Goal: Information Seeking & Learning: Compare options

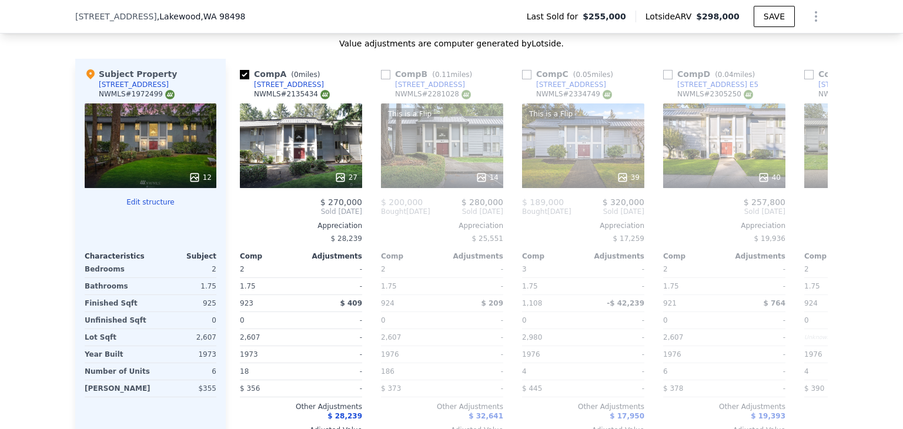
scroll to position [1355, 0]
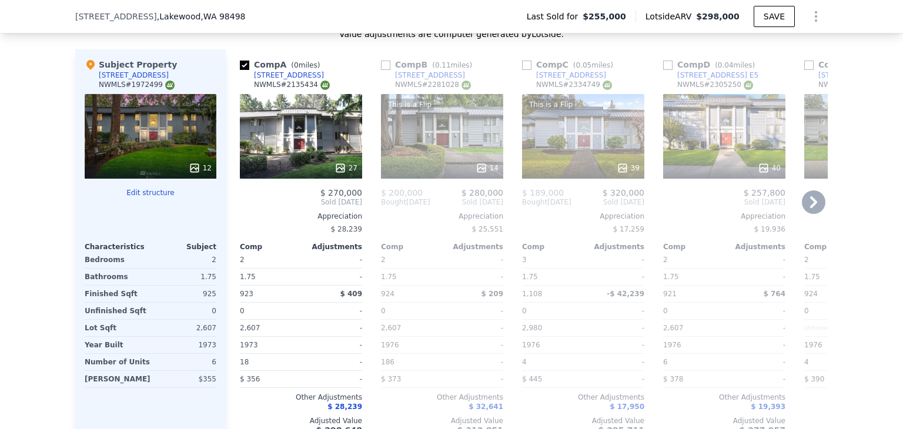
click at [381, 70] on input "checkbox" at bounding box center [385, 65] width 9 height 9
checkbox input "true"
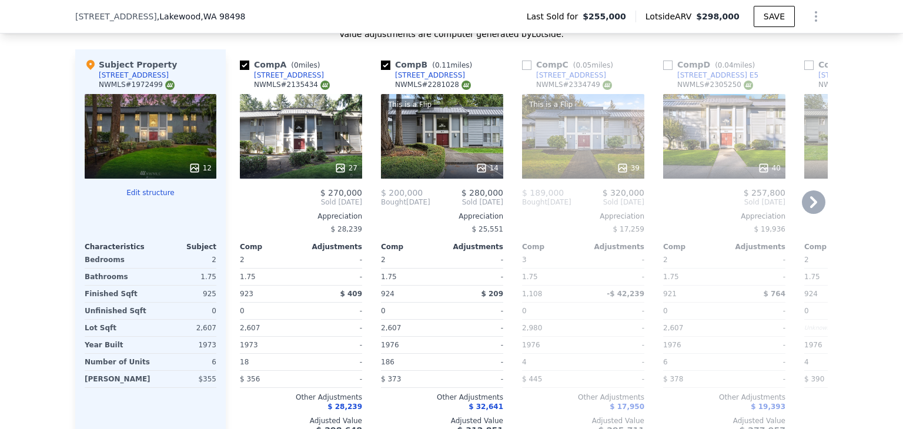
click at [529, 71] on div "Comp C ( 0.05 miles)" at bounding box center [570, 65] width 96 height 12
click at [526, 70] on input "checkbox" at bounding box center [526, 65] width 9 height 9
checkbox input "true"
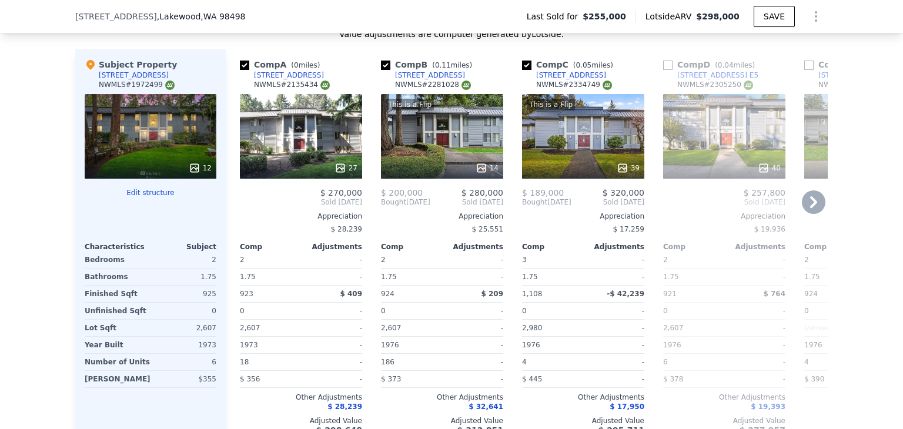
click at [665, 70] on input "checkbox" at bounding box center [667, 65] width 9 height 9
checkbox input "true"
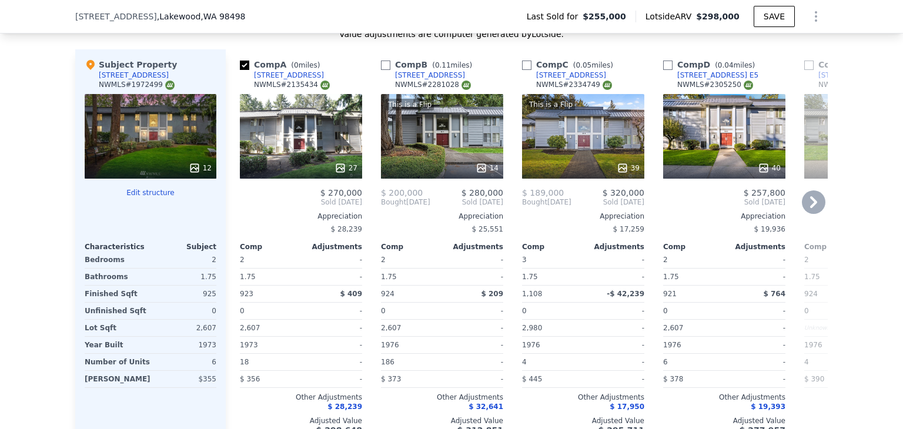
checkbox input "false"
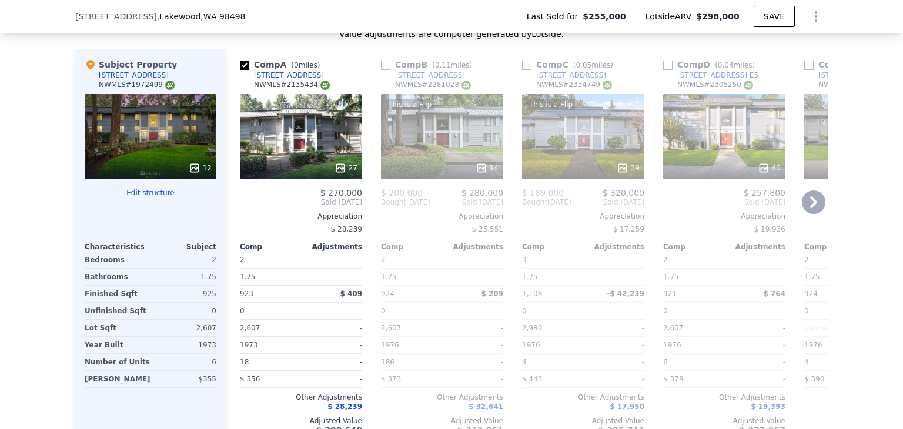
click at [382, 69] on input "checkbox" at bounding box center [385, 65] width 9 height 9
checkbox input "true"
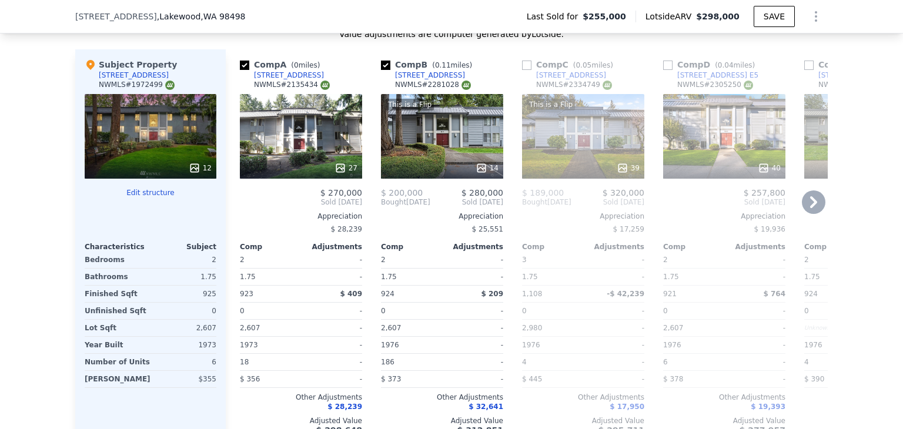
click at [522, 70] on input "checkbox" at bounding box center [526, 65] width 9 height 9
checkbox input "true"
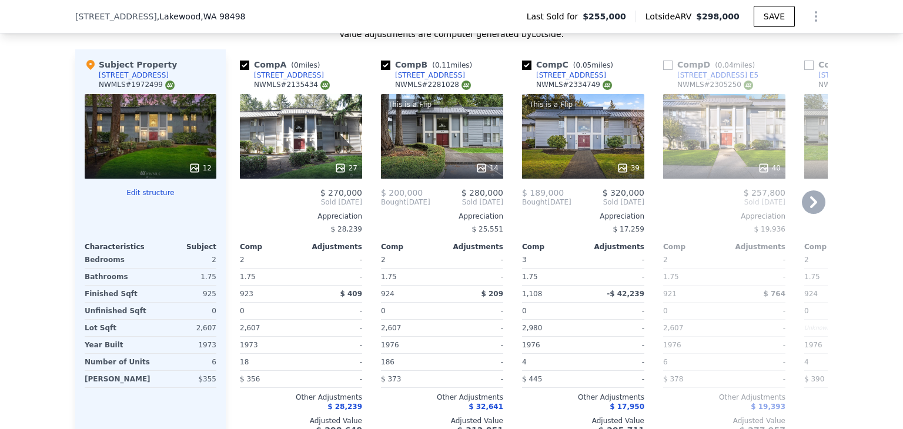
click at [665, 70] on input "checkbox" at bounding box center [667, 65] width 9 height 9
checkbox input "false"
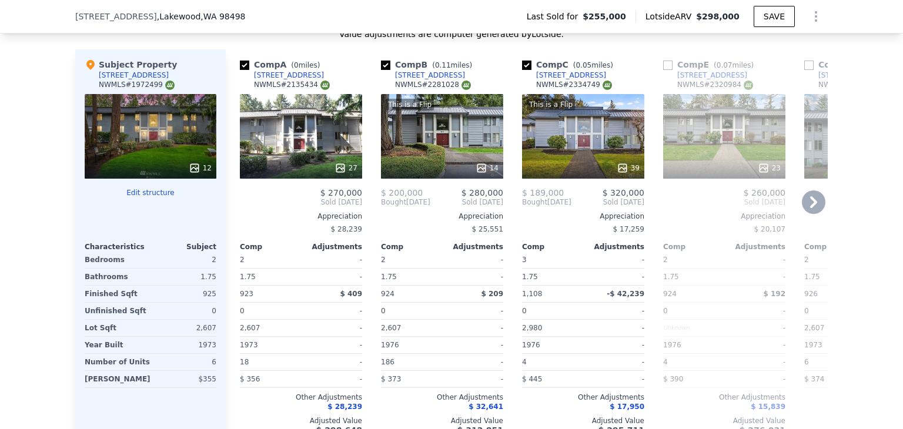
click at [664, 68] on input "checkbox" at bounding box center [667, 65] width 9 height 9
checkbox input "true"
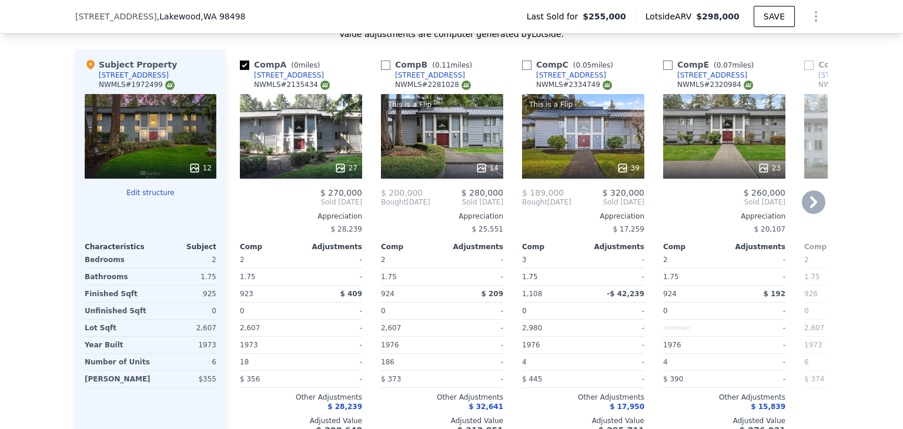
checkbox input "false"
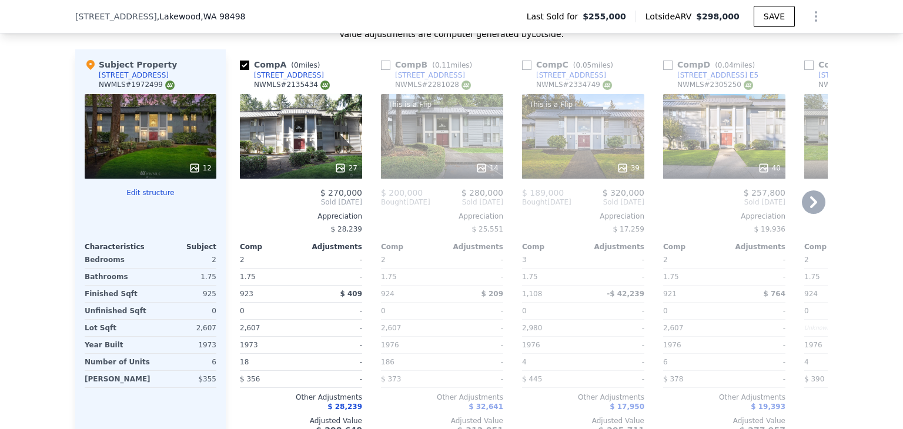
click at [384, 68] on input "checkbox" at bounding box center [385, 65] width 9 height 9
checkbox input "true"
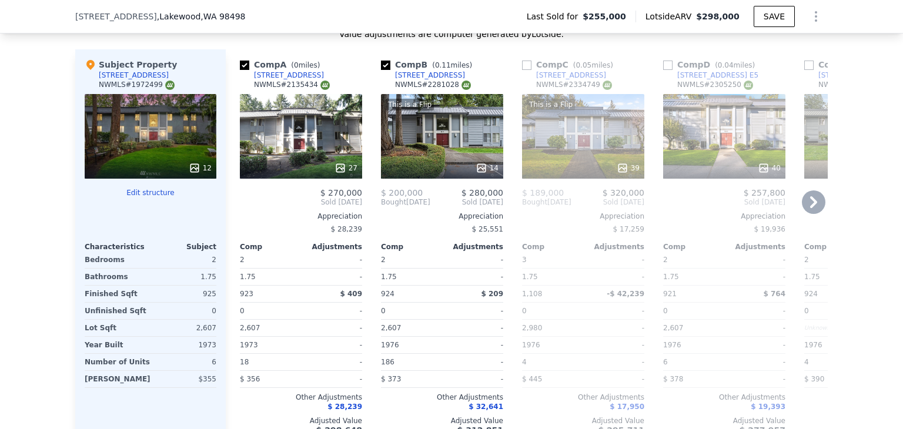
click at [525, 69] on input "checkbox" at bounding box center [526, 65] width 9 height 9
checkbox input "true"
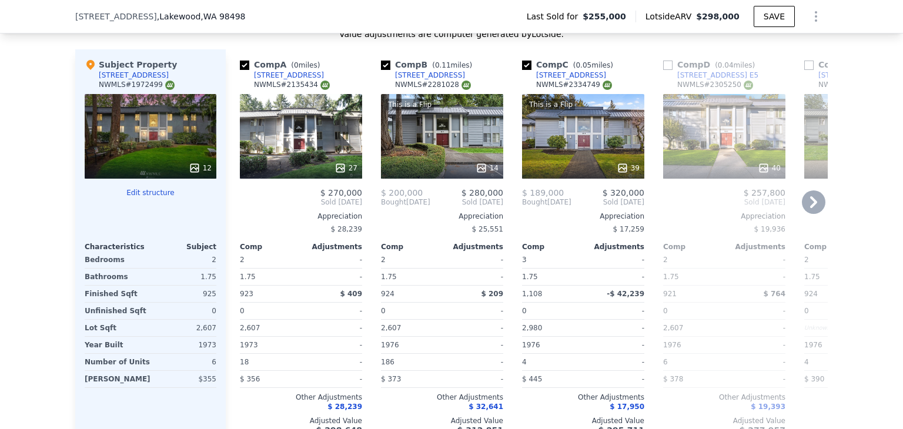
click at [663, 70] on input "checkbox" at bounding box center [667, 65] width 9 height 9
checkbox input "true"
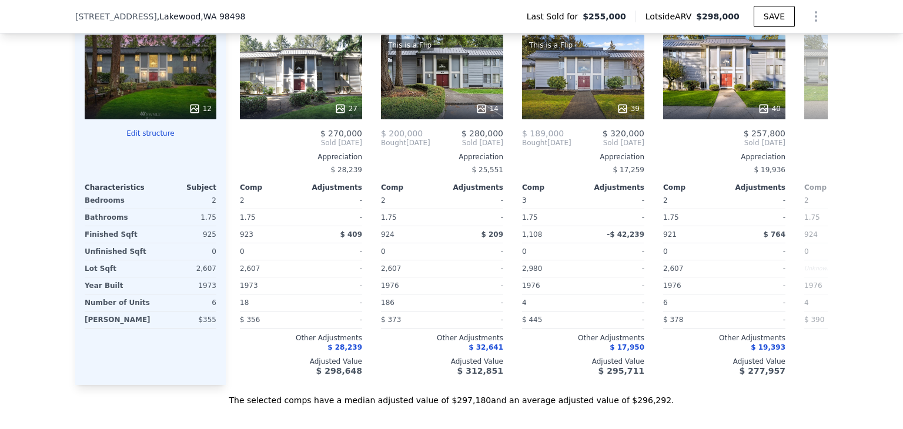
scroll to position [1409, 0]
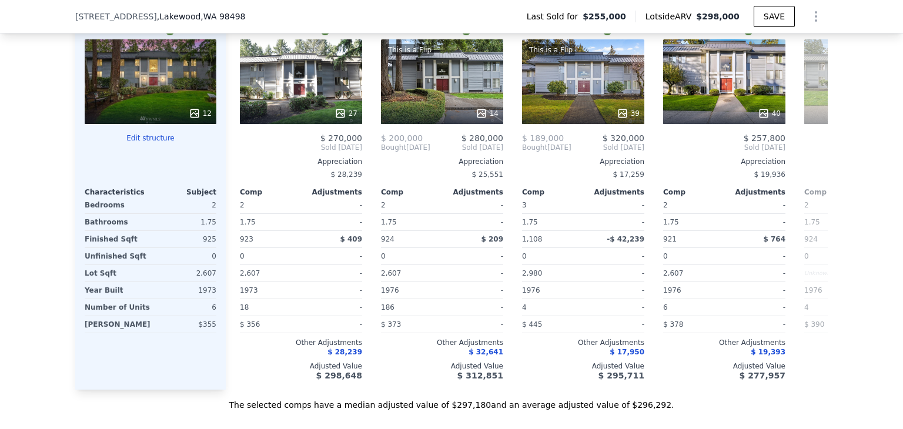
checkbox input "false"
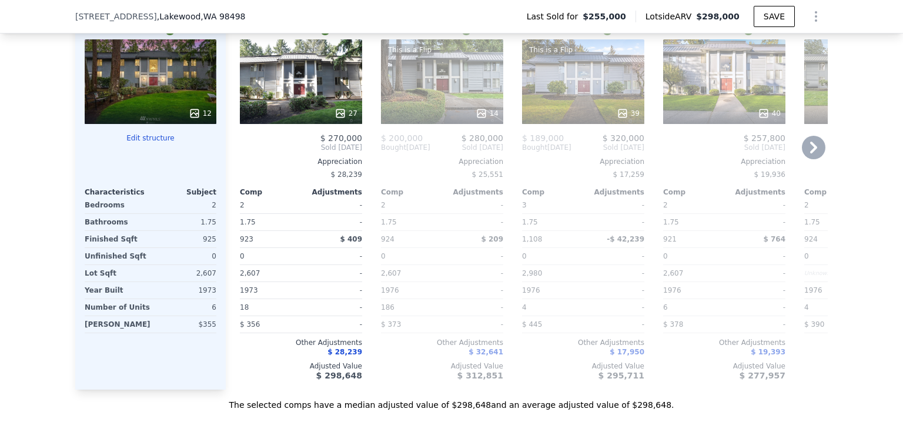
click at [811, 154] on icon at bounding box center [814, 148] width 7 height 12
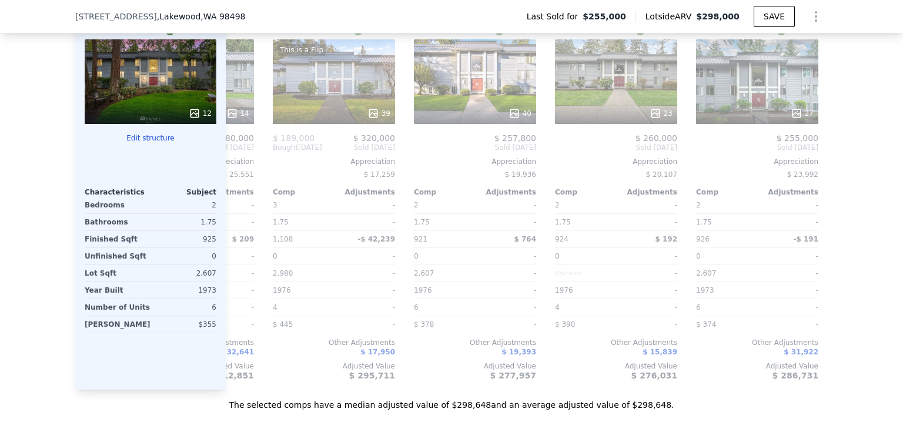
scroll to position [0, 282]
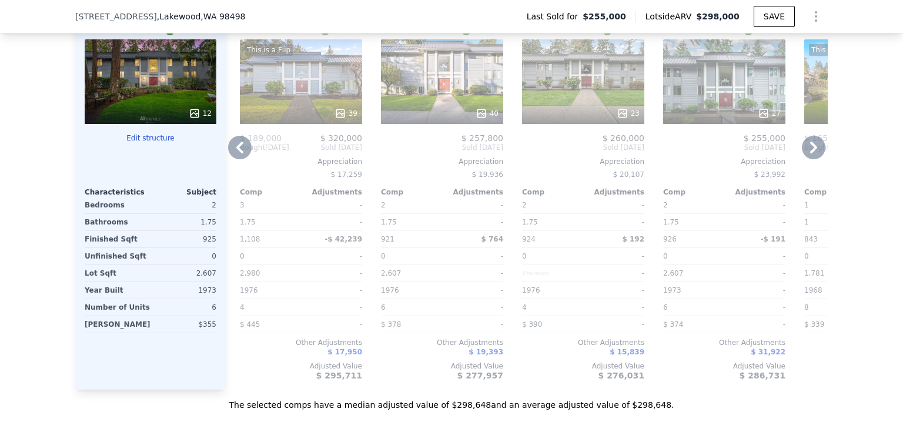
click at [888, 212] on div "We found 12 sales that match your search Listings provided by NWMLS Filters Map…" at bounding box center [451, 65] width 903 height 692
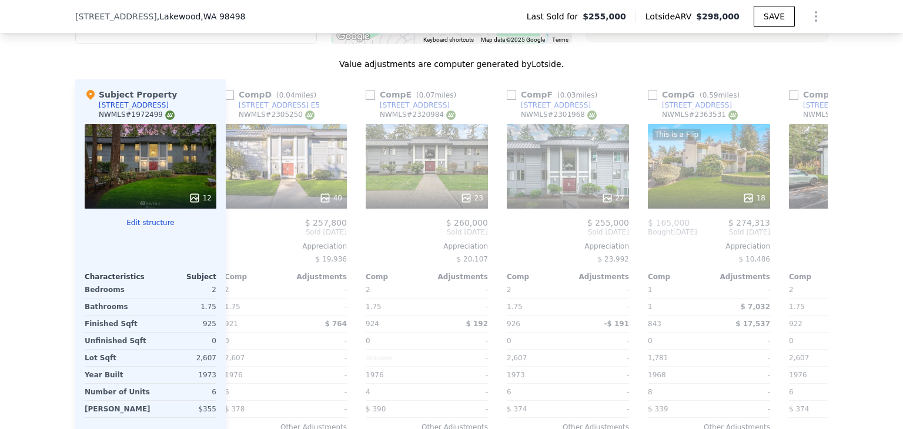
scroll to position [1363, 0]
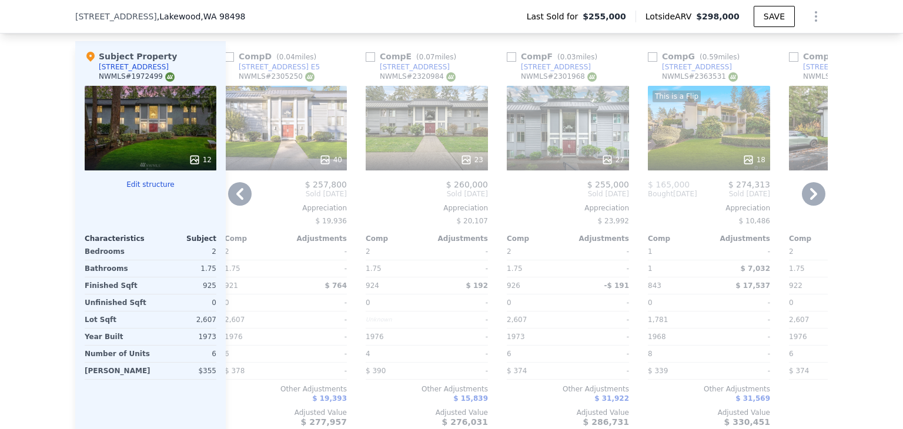
click at [368, 62] on input "checkbox" at bounding box center [370, 56] width 9 height 9
checkbox input "true"
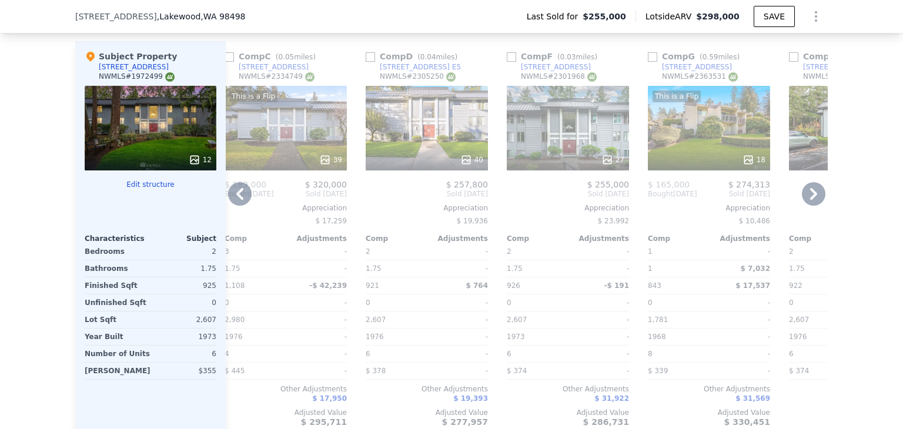
click at [366, 61] on input "checkbox" at bounding box center [370, 56] width 9 height 9
checkbox input "true"
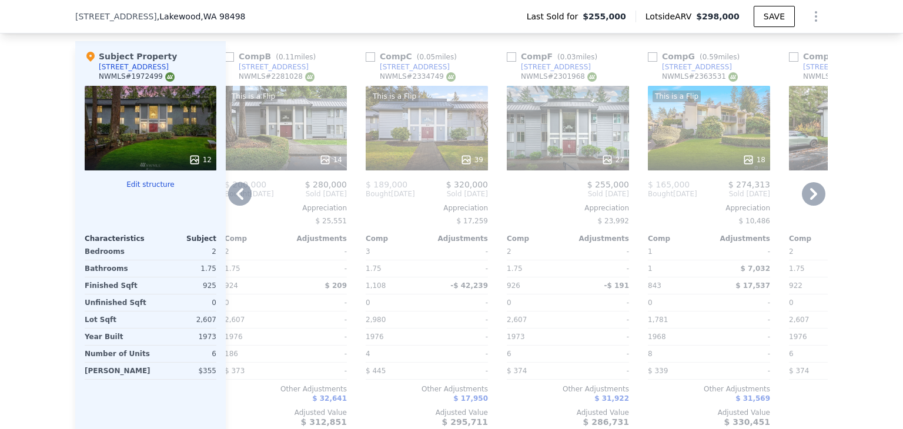
click at [366, 62] on input "checkbox" at bounding box center [370, 56] width 9 height 9
checkbox input "true"
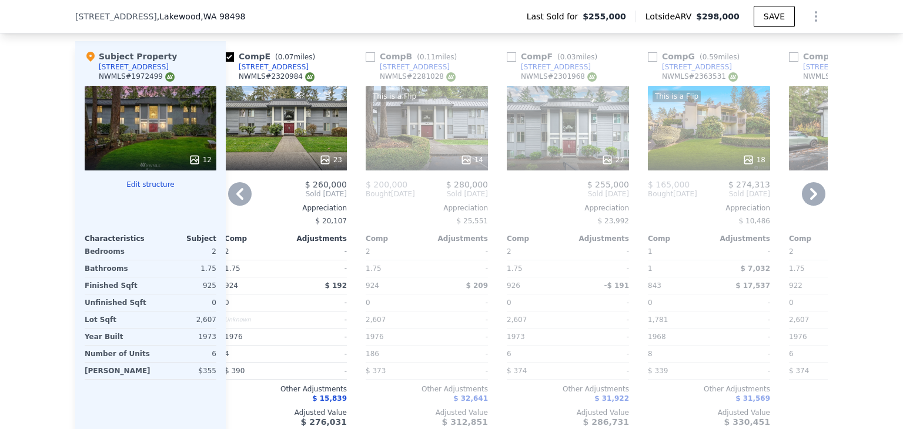
click at [507, 62] on input "checkbox" at bounding box center [511, 56] width 9 height 9
checkbox input "true"
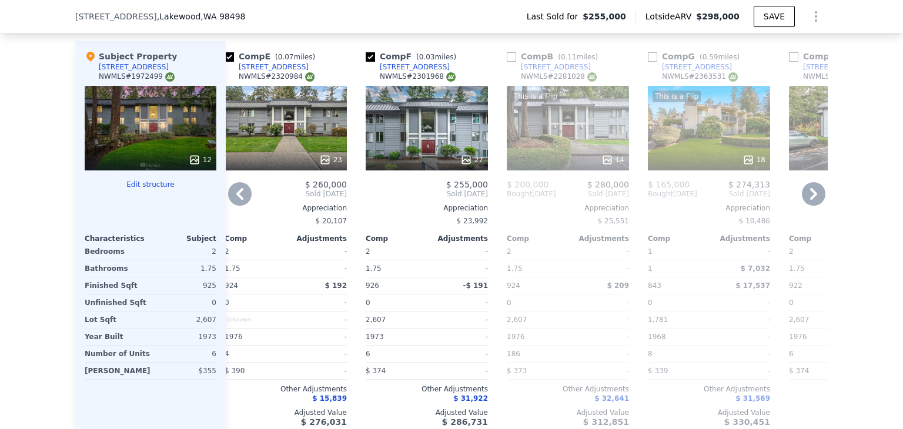
click at [649, 61] on input "checkbox" at bounding box center [652, 56] width 9 height 9
checkbox input "true"
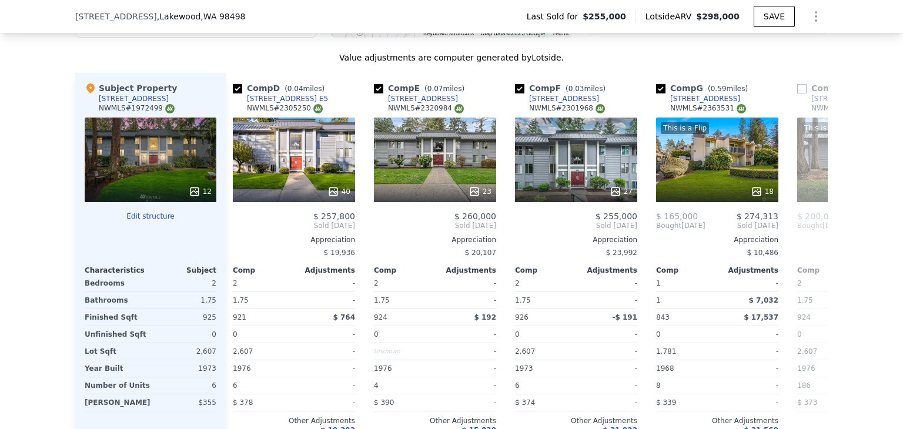
scroll to position [1312, 0]
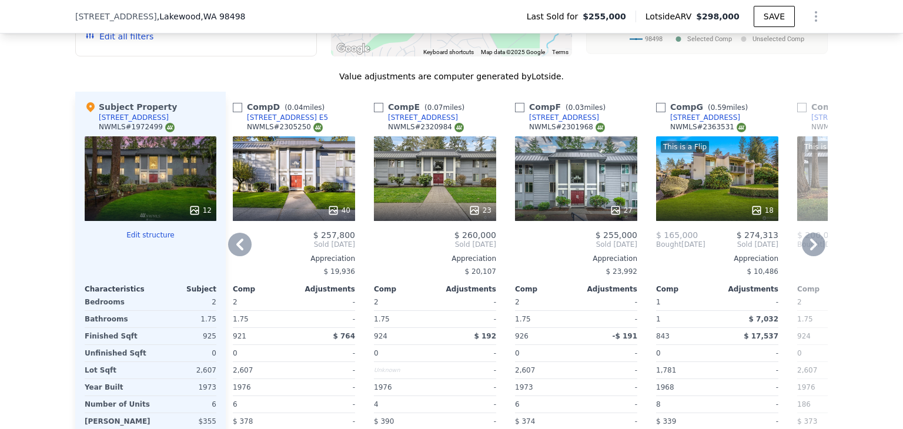
checkbox input "false"
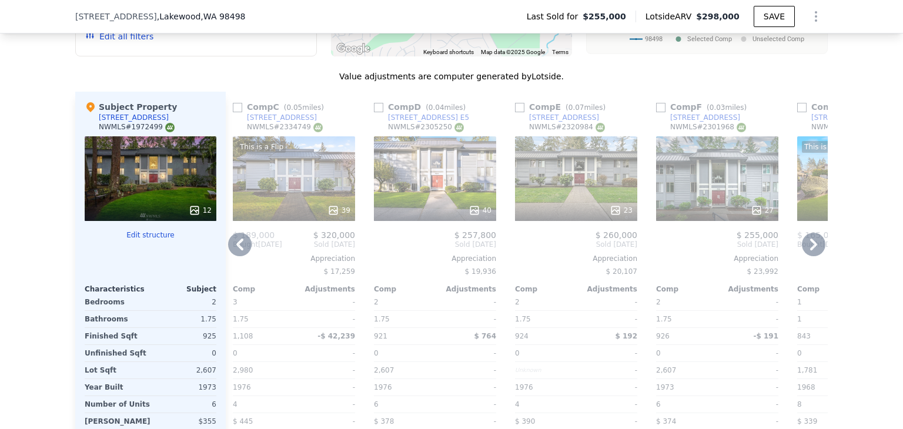
click at [374, 112] on input "checkbox" at bounding box center [378, 107] width 9 height 9
checkbox input "true"
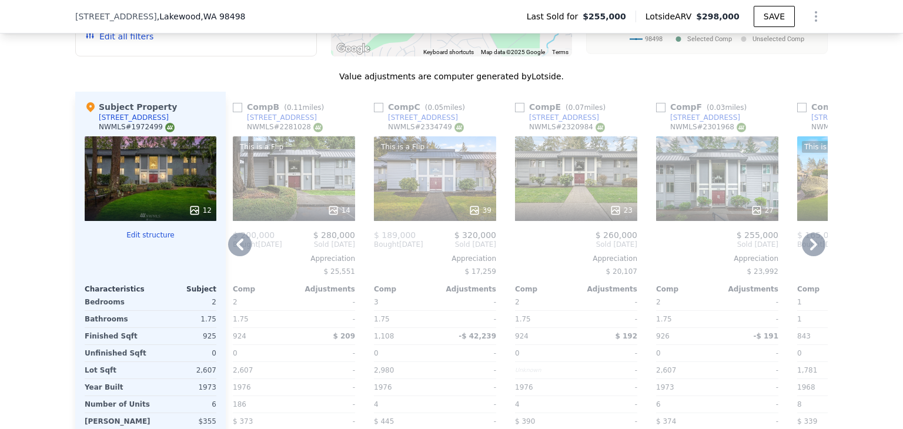
click at [376, 112] on input "checkbox" at bounding box center [378, 107] width 9 height 9
checkbox input "true"
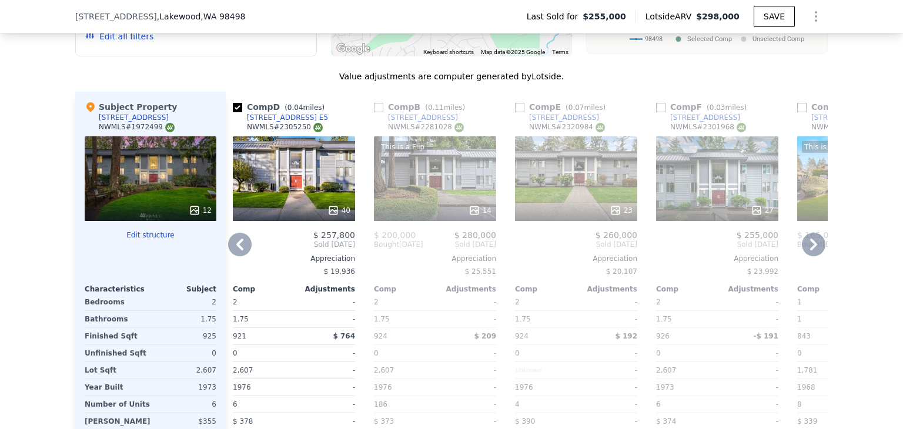
click at [515, 112] on input "checkbox" at bounding box center [519, 107] width 9 height 9
checkbox input "true"
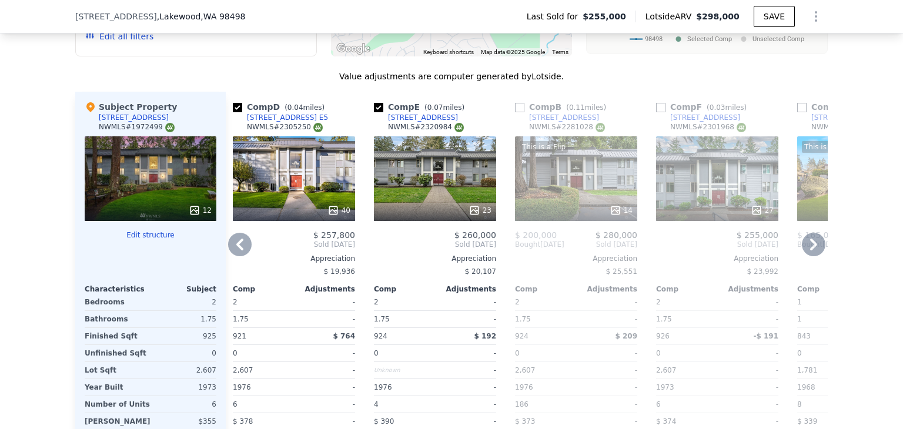
click at [659, 110] on input "checkbox" at bounding box center [660, 107] width 9 height 9
checkbox input "true"
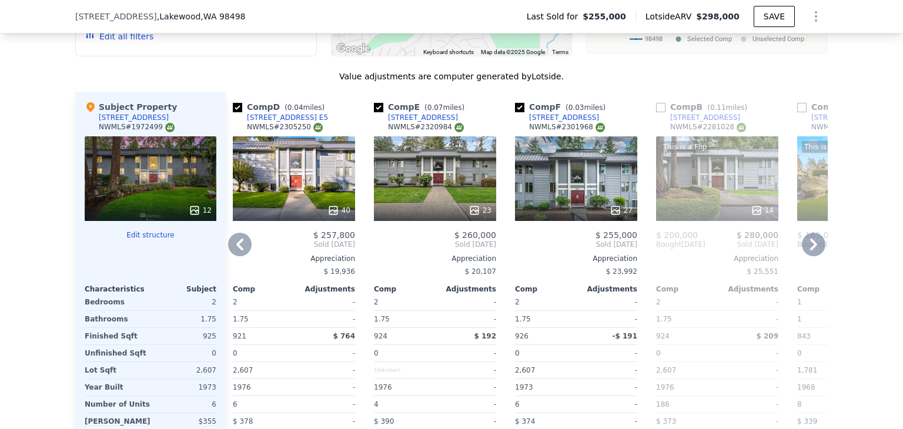
click at [802, 109] on div "Comp G ( 0.59 miles)" at bounding box center [846, 107] width 96 height 12
click at [800, 112] on input "checkbox" at bounding box center [802, 107] width 9 height 9
checkbox input "true"
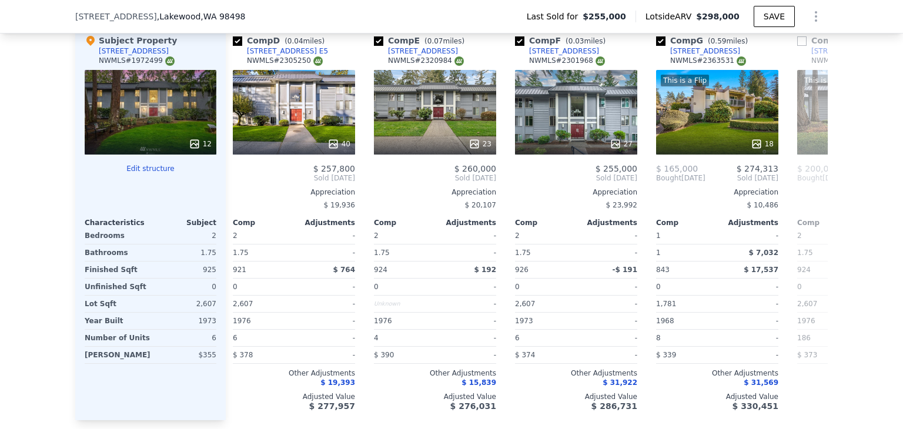
scroll to position [1383, 0]
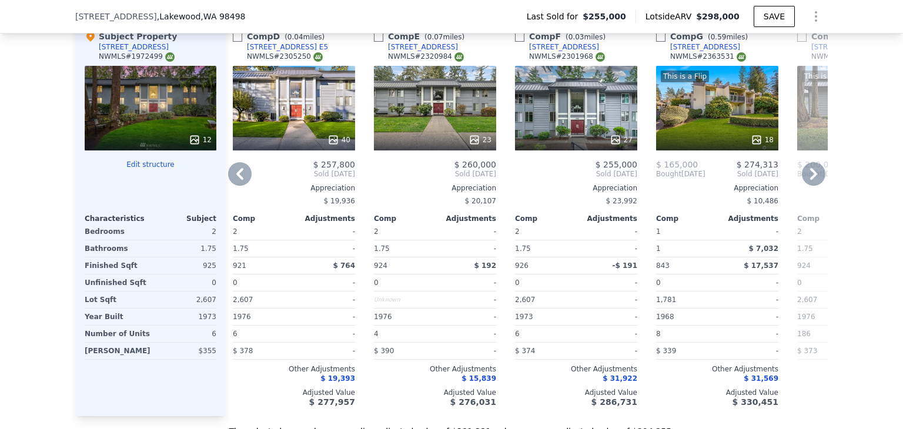
checkbox input "false"
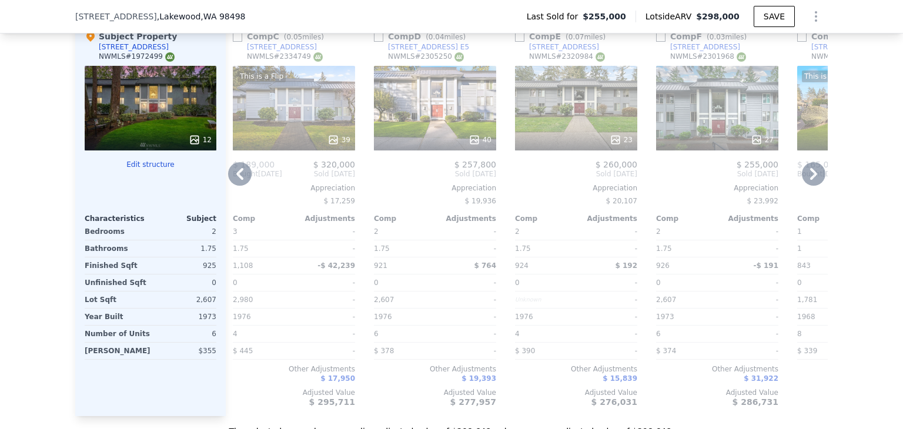
click at [842, 300] on div "We found 12 sales that match your search Listings provided by NWMLS Filters Map…" at bounding box center [451, 92] width 903 height 692
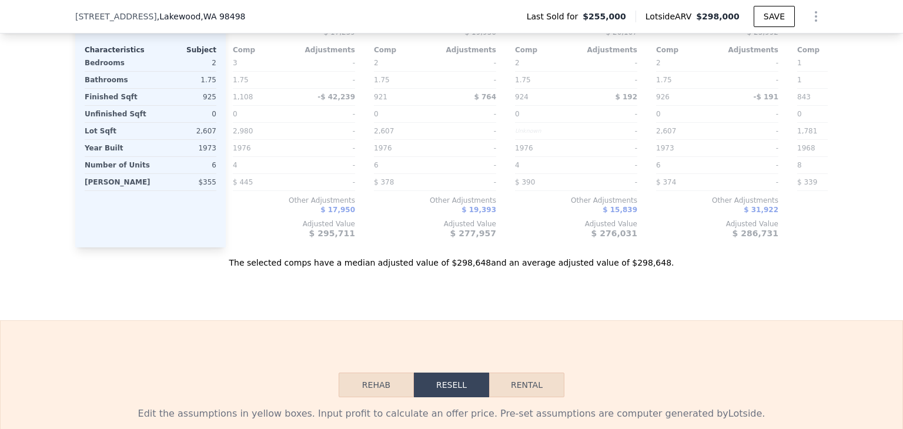
scroll to position [1533, 0]
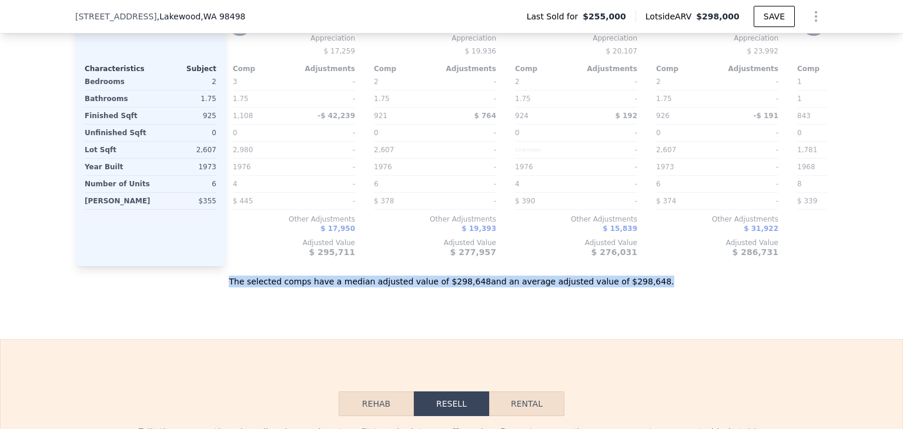
drag, startPoint x: 263, startPoint y: 295, endPoint x: 652, endPoint y: 285, distance: 388.9
click at [652, 285] on div "The selected comps have a median adjusted value of $298,648 and an average adju…" at bounding box center [451, 276] width 753 height 21
drag, startPoint x: 616, startPoint y: 296, endPoint x: 607, endPoint y: 296, distance: 8.8
copy div "The selected comps have a median adjusted value of $298,648 and an average adju…"
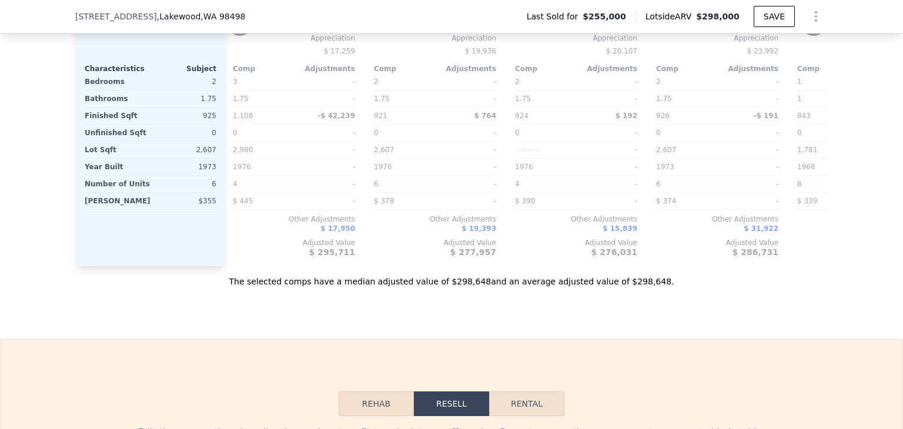
click at [668, 257] on div "$ 286,731" at bounding box center [717, 252] width 122 height 9
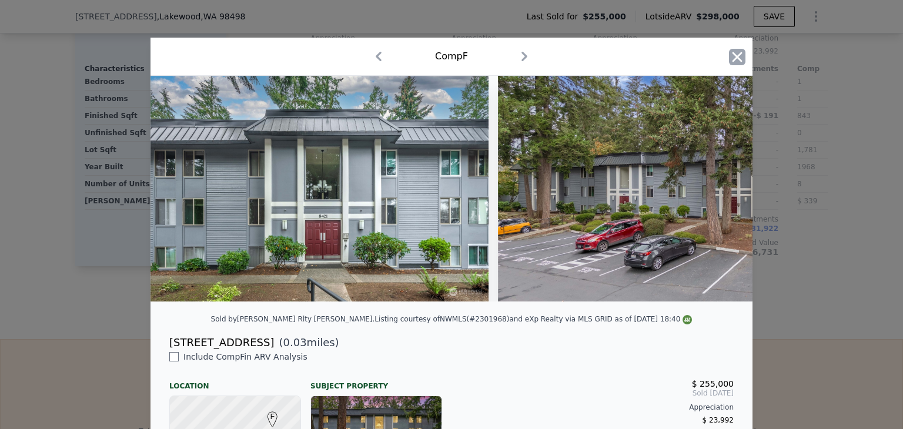
click at [735, 53] on icon "button" at bounding box center [737, 57] width 16 height 16
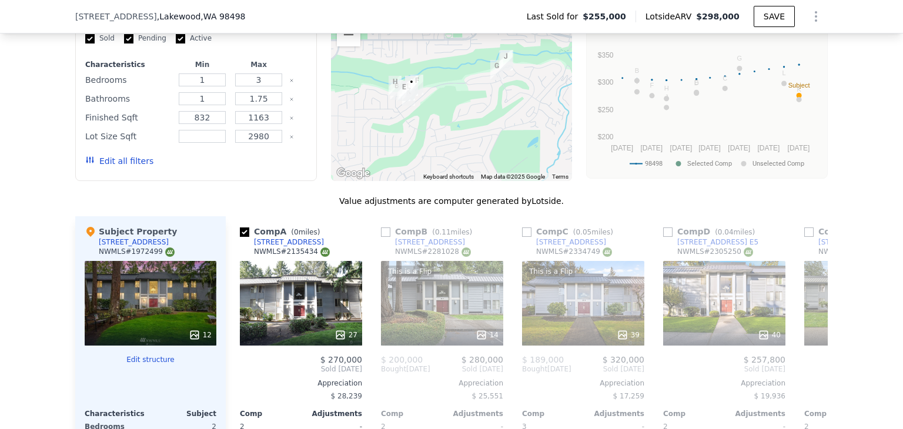
scroll to position [1278, 0]
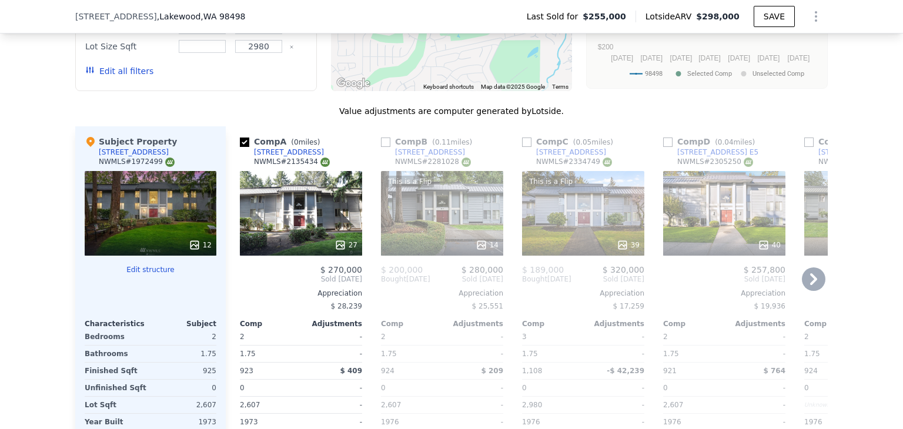
click at [382, 147] on input "checkbox" at bounding box center [385, 142] width 9 height 9
checkbox input "true"
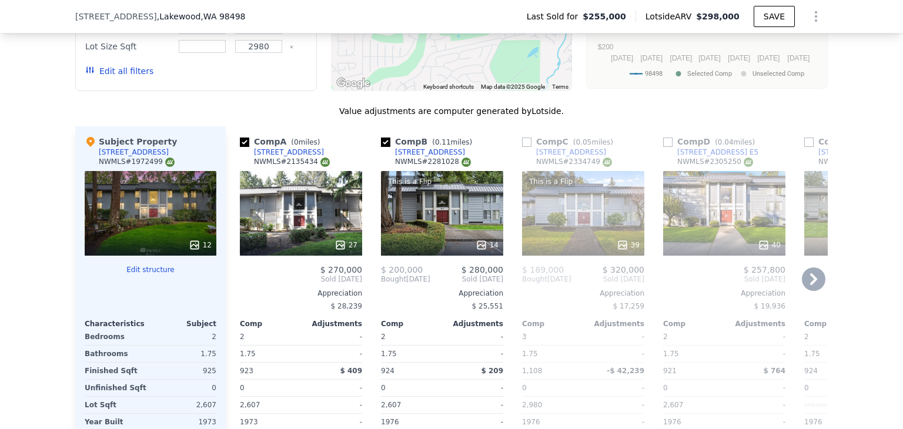
click at [526, 144] on input "checkbox" at bounding box center [526, 142] width 9 height 9
checkbox input "true"
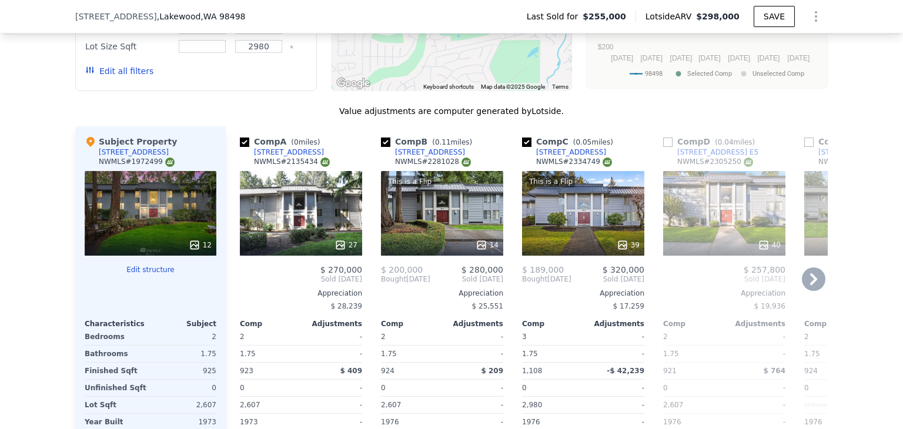
click at [666, 144] on input "checkbox" at bounding box center [667, 142] width 9 height 9
checkbox input "true"
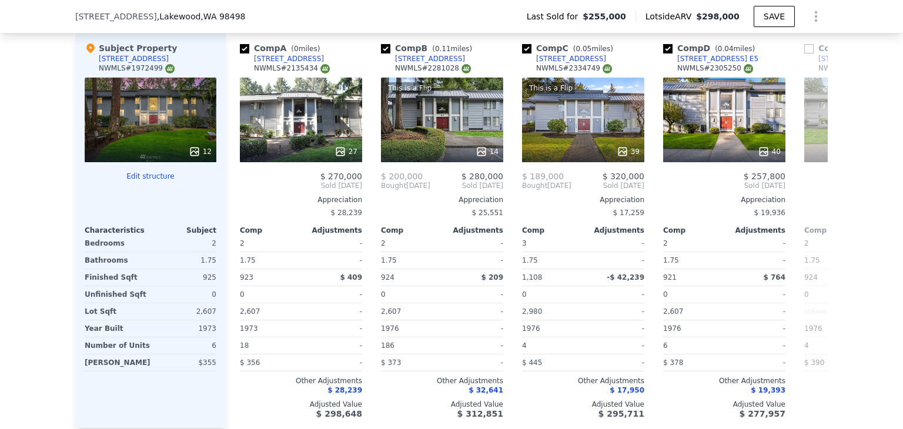
scroll to position [1385, 0]
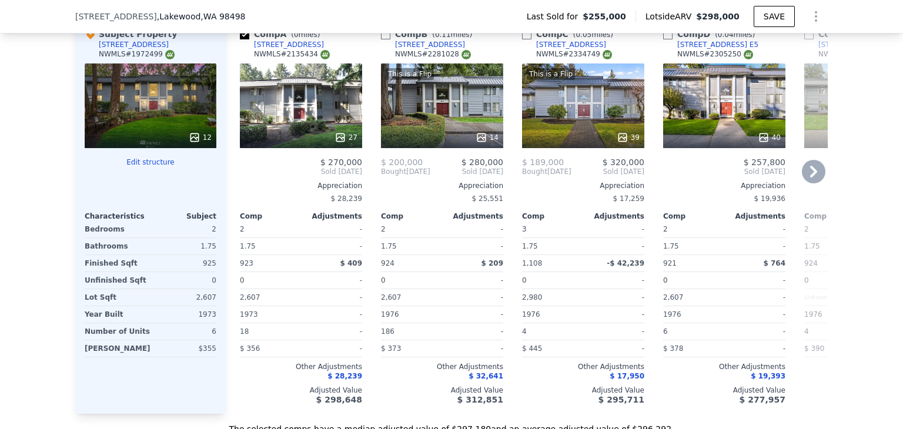
checkbox input "false"
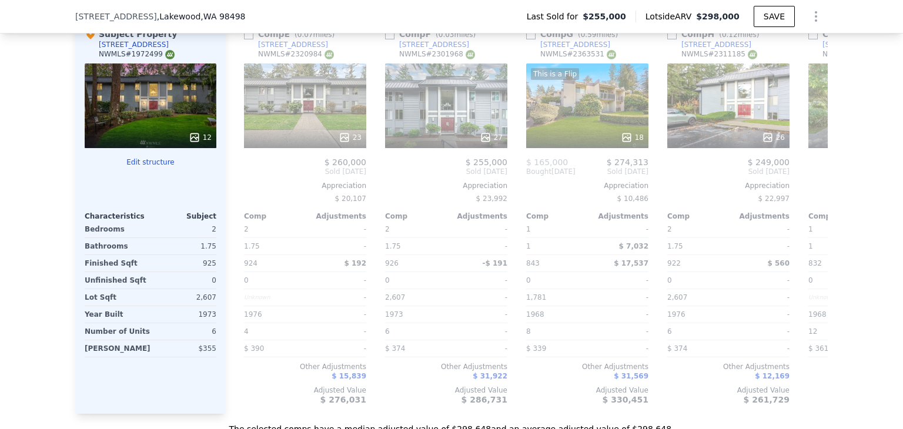
scroll to position [0, 565]
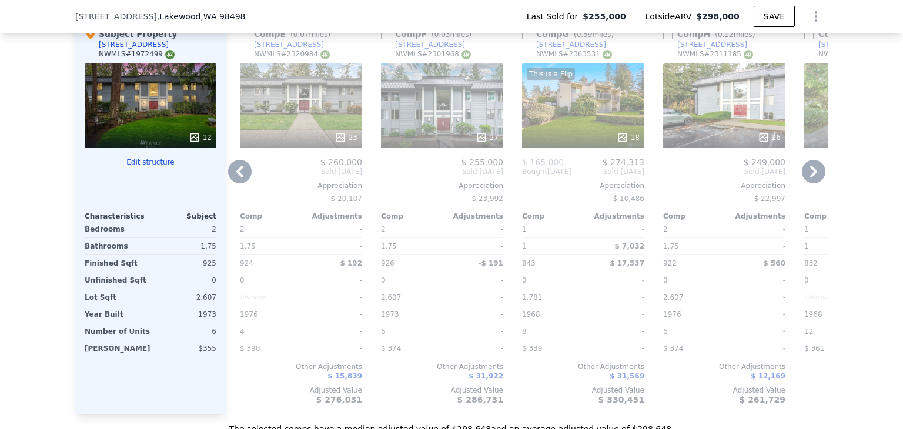
click at [242, 39] on input "checkbox" at bounding box center [244, 34] width 9 height 9
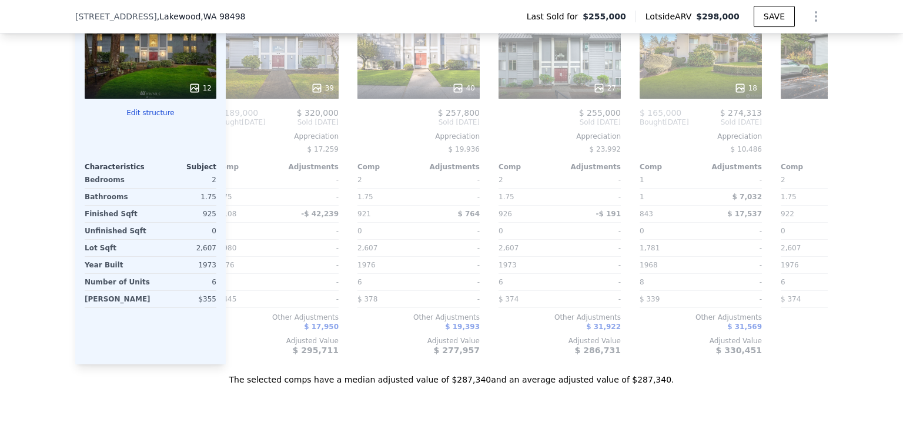
scroll to position [1444, 0]
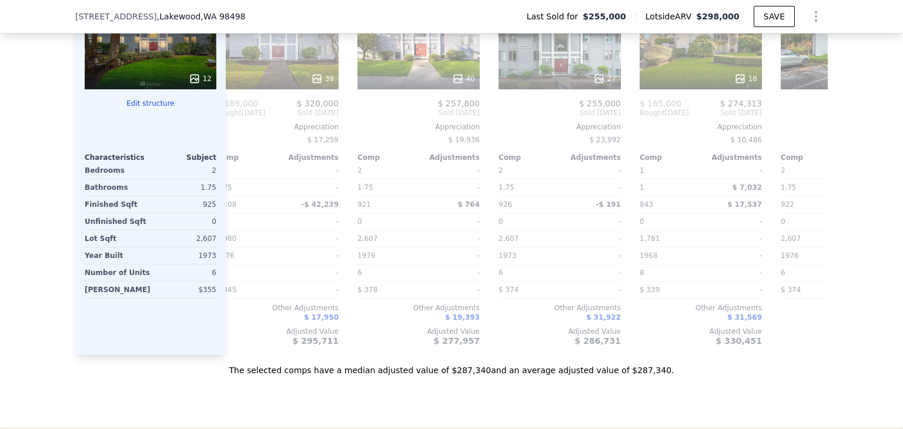
checkbox input "false"
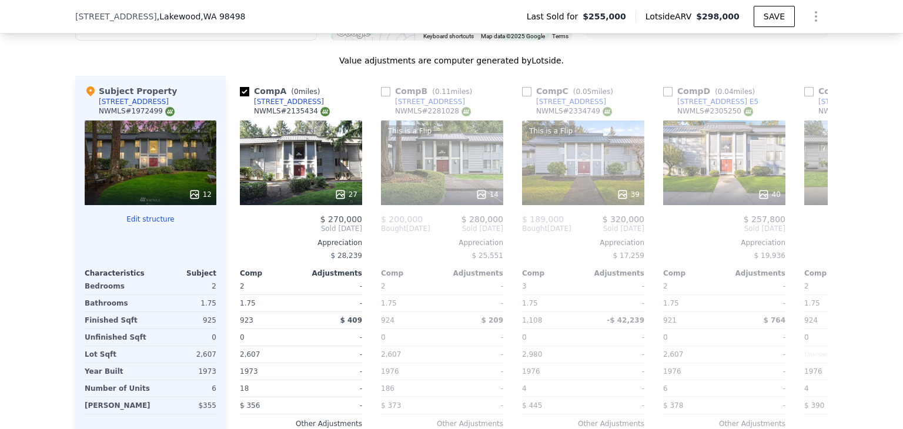
scroll to position [1338, 0]
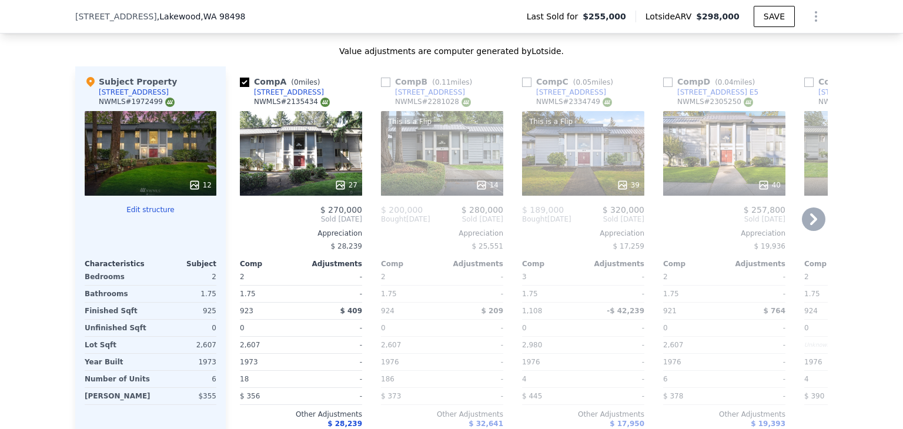
click at [240, 86] on input "checkbox" at bounding box center [244, 82] width 9 height 9
click at [240, 87] on input "checkbox" at bounding box center [244, 82] width 9 height 9
checkbox input "true"
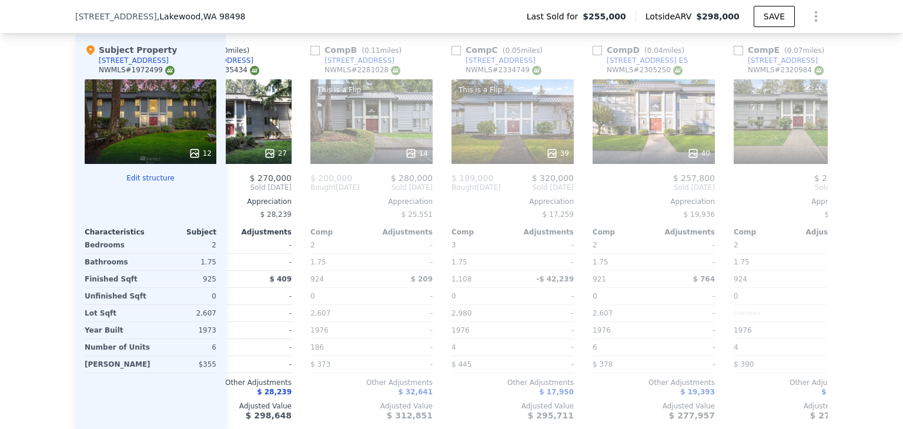
scroll to position [1361, 0]
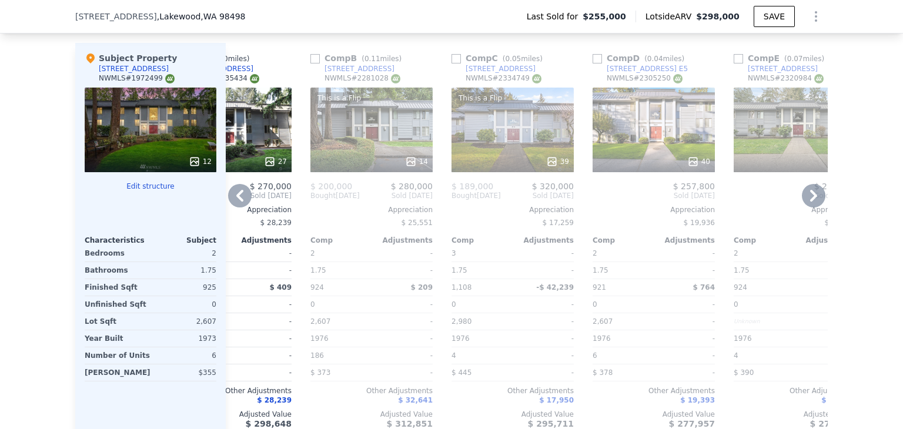
click at [734, 64] on input "checkbox" at bounding box center [738, 58] width 9 height 9
checkbox input "true"
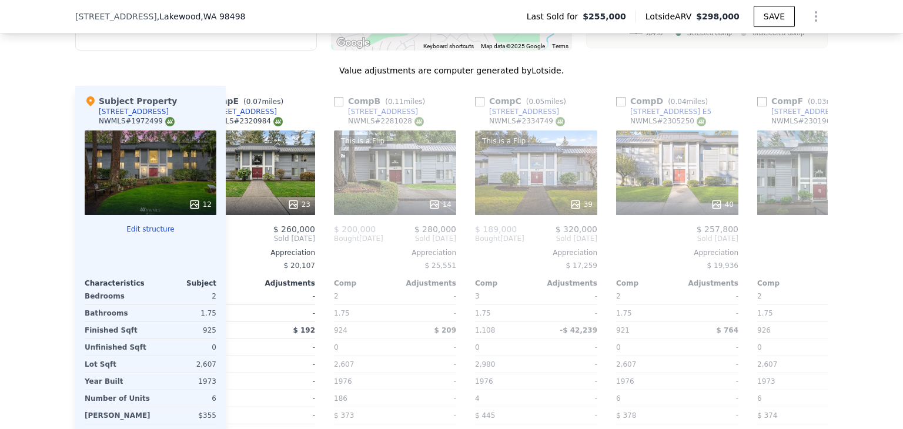
scroll to position [1314, 0]
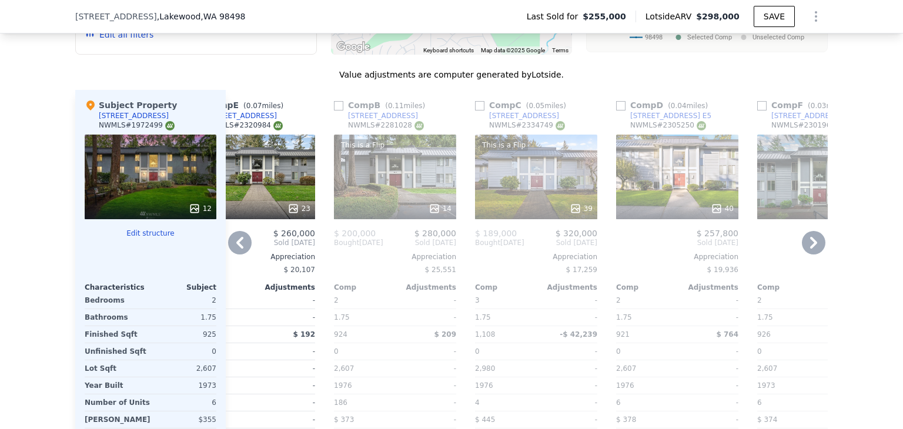
click at [758, 111] on input "checkbox" at bounding box center [762, 105] width 9 height 9
checkbox input "true"
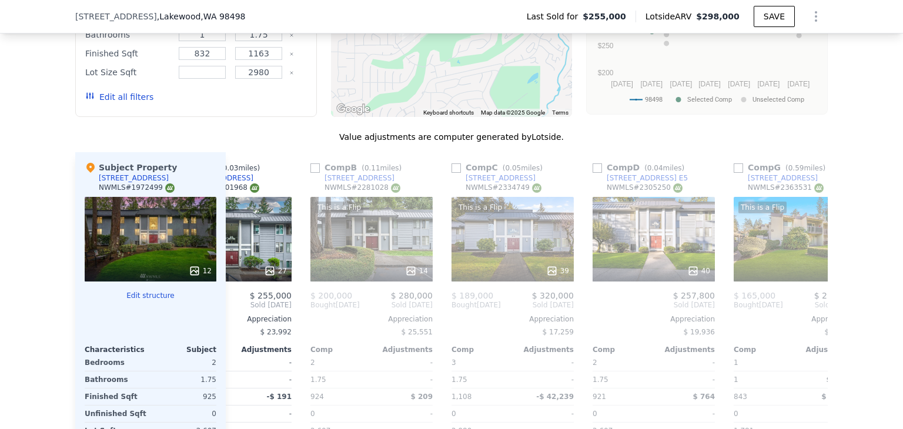
scroll to position [1228, 0]
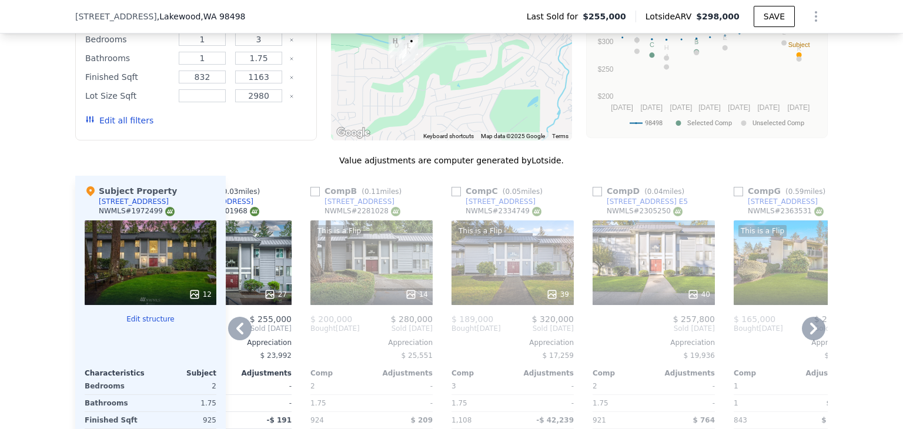
click at [737, 196] on input "checkbox" at bounding box center [738, 191] width 9 height 9
checkbox input "true"
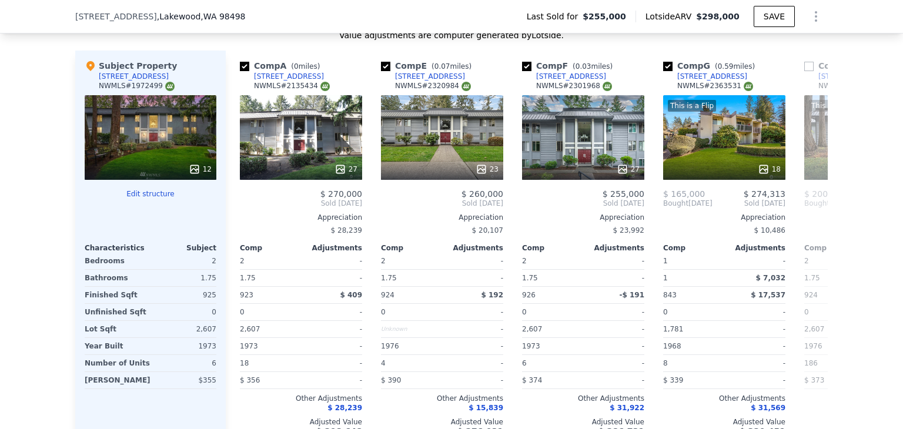
scroll to position [1377, 0]
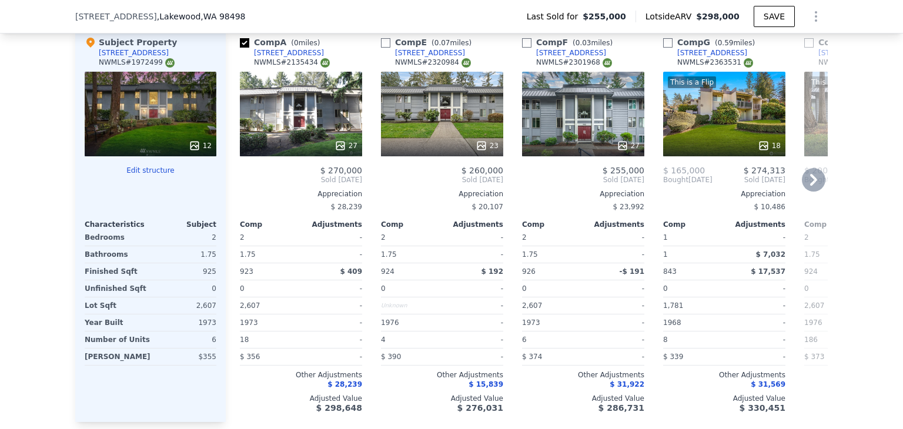
checkbox input "false"
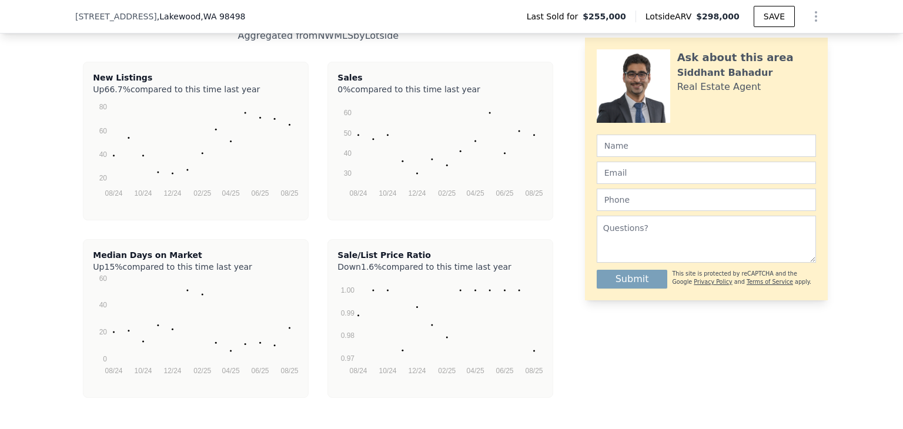
scroll to position [2482, 0]
